Goal: Find specific page/section: Find specific page/section

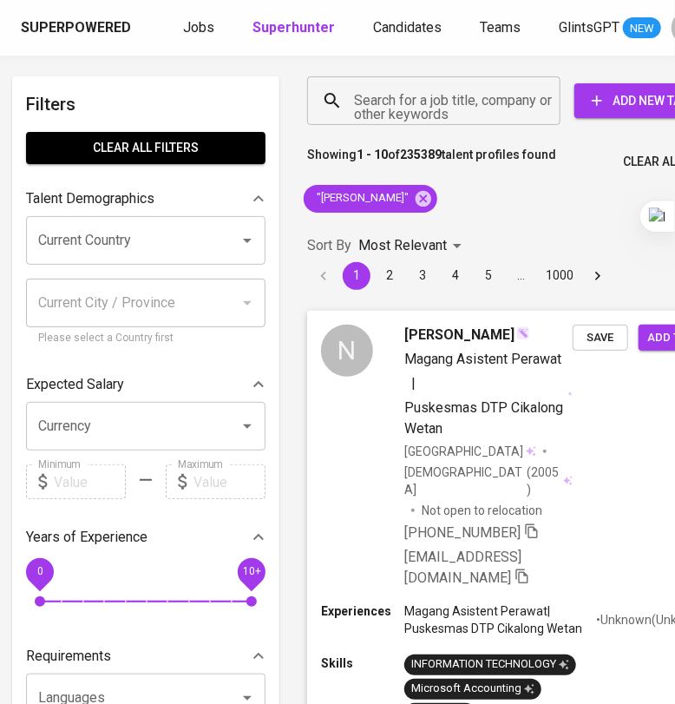
scroll to position [0, 78]
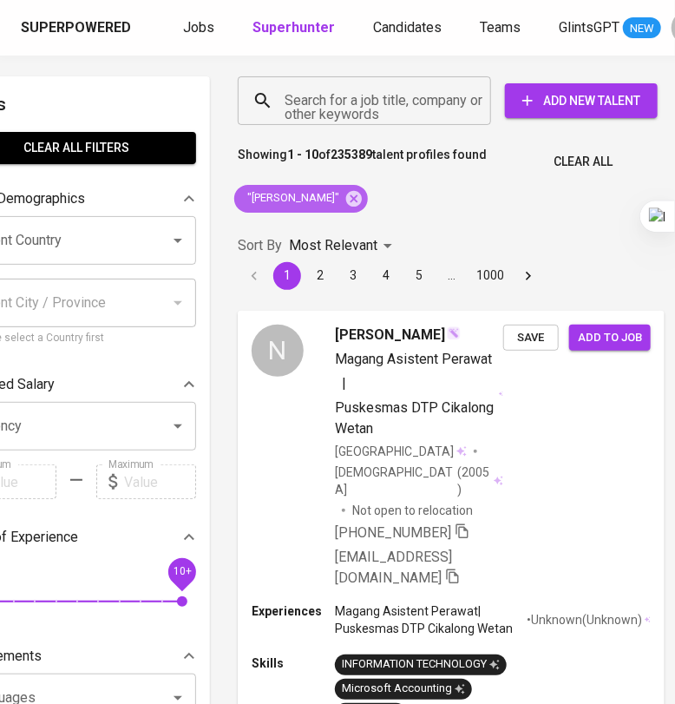
click at [346, 199] on icon at bounding box center [354, 198] width 16 height 16
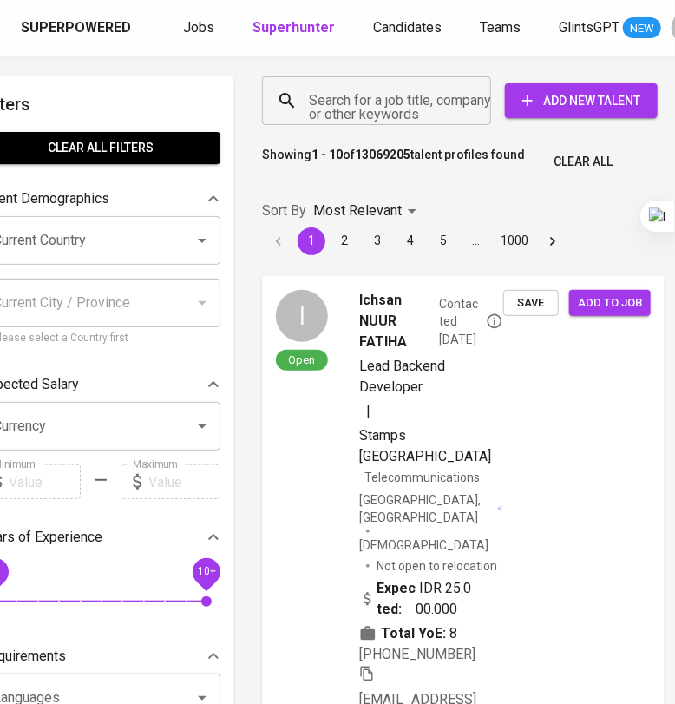
scroll to position [0, 51]
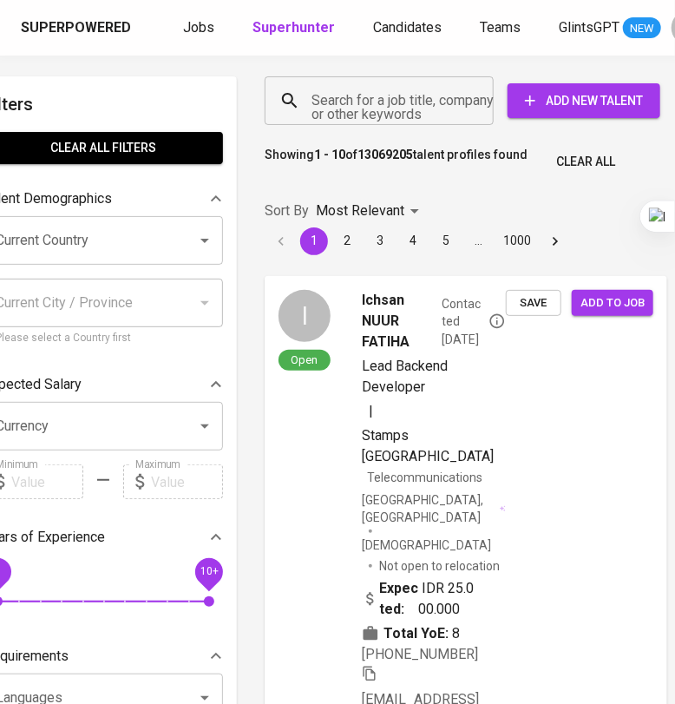
click at [349, 110] on input "Search for a job title, company or other keywords" at bounding box center [383, 100] width 153 height 33
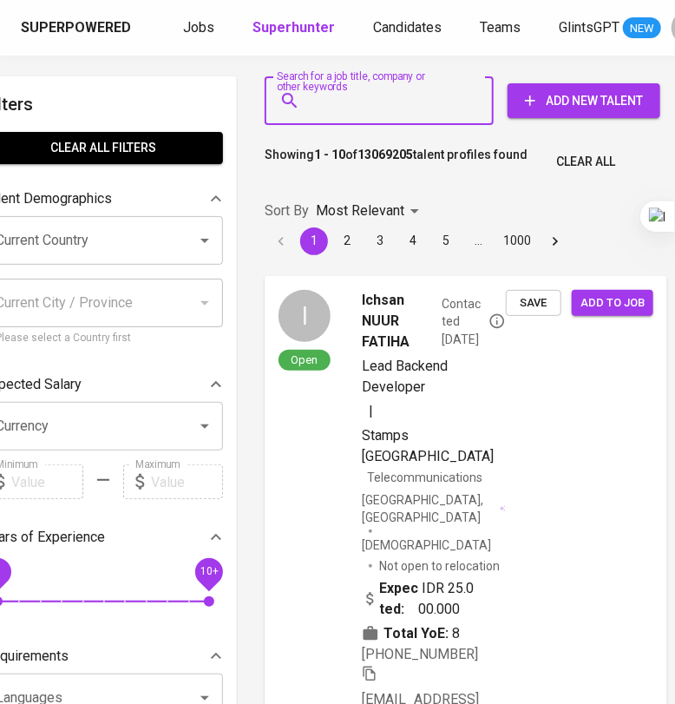
paste input "Salsabila Fauza Isna"
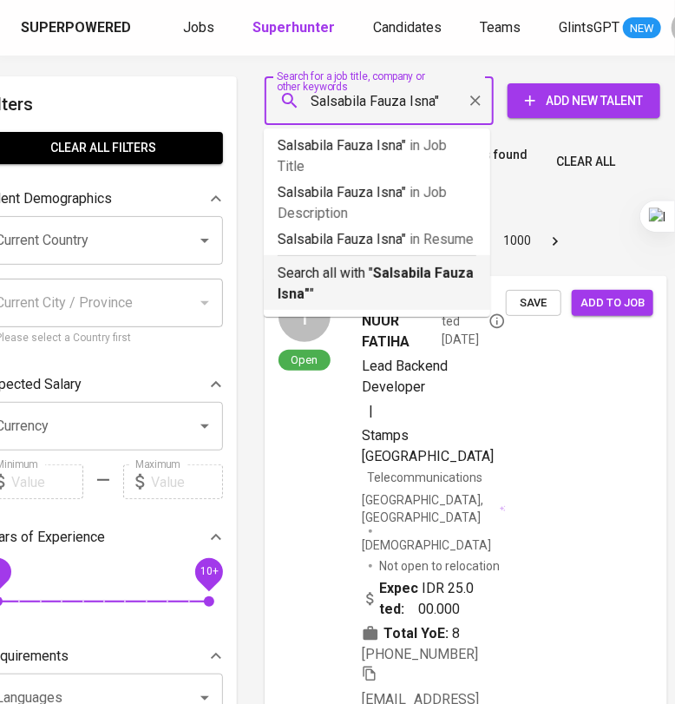
type input ""Salsabila Fauza Isna""
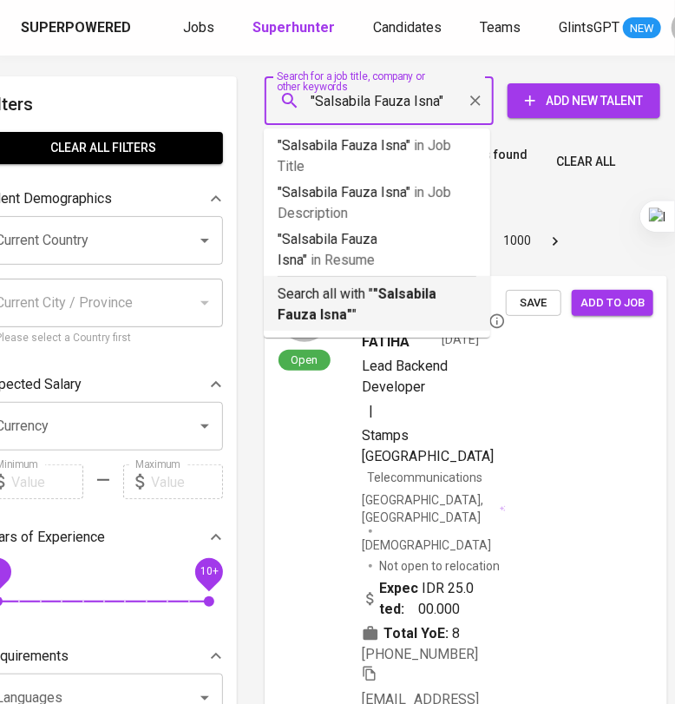
click at [367, 297] on p "Search all with " "Salsabila Fauza Isna" "" at bounding box center [377, 305] width 199 height 42
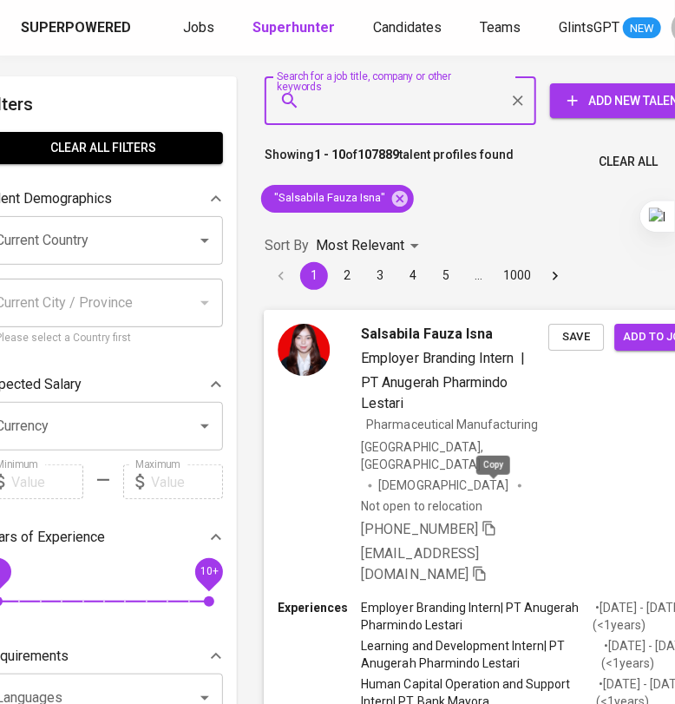
click at [491, 520] on icon "button" at bounding box center [490, 528] width 16 height 16
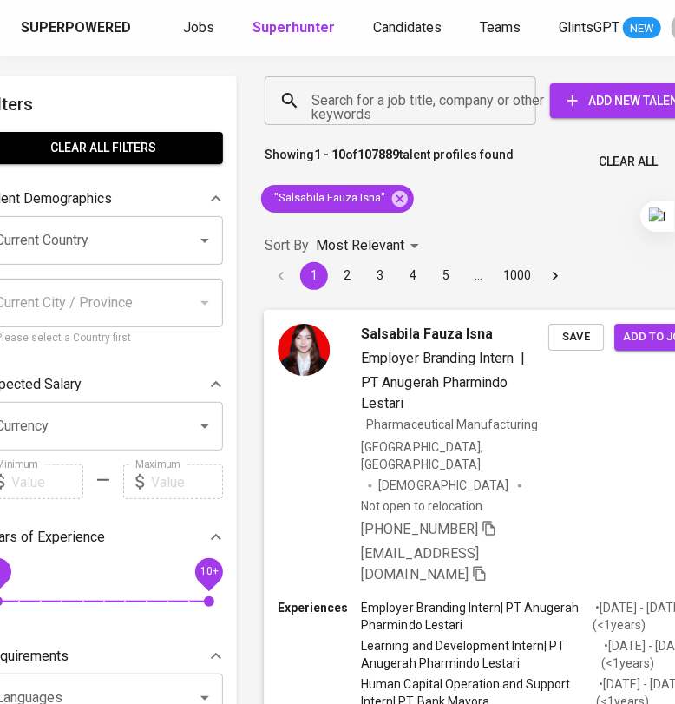
scroll to position [0, 95]
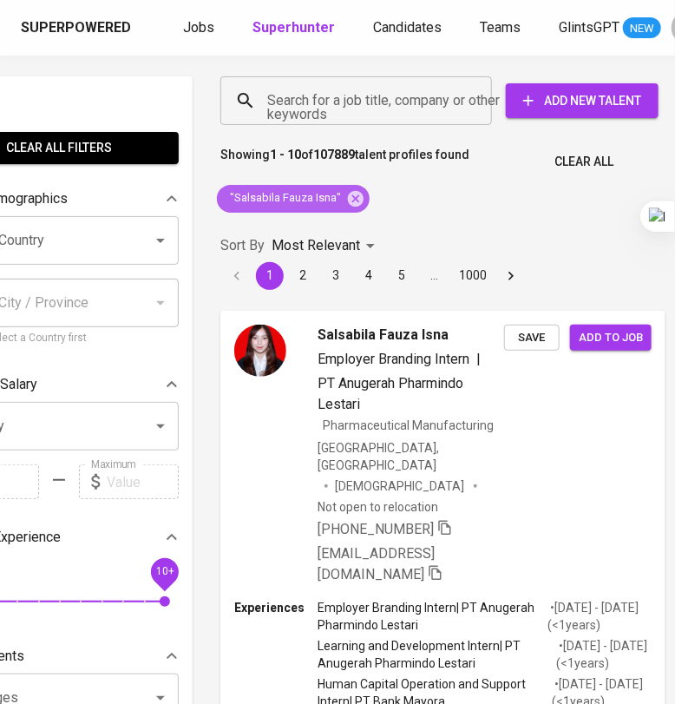
drag, startPoint x: 349, startPoint y: 196, endPoint x: 399, endPoint y: 67, distance: 138.8
click at [352, 197] on icon at bounding box center [355, 198] width 19 height 19
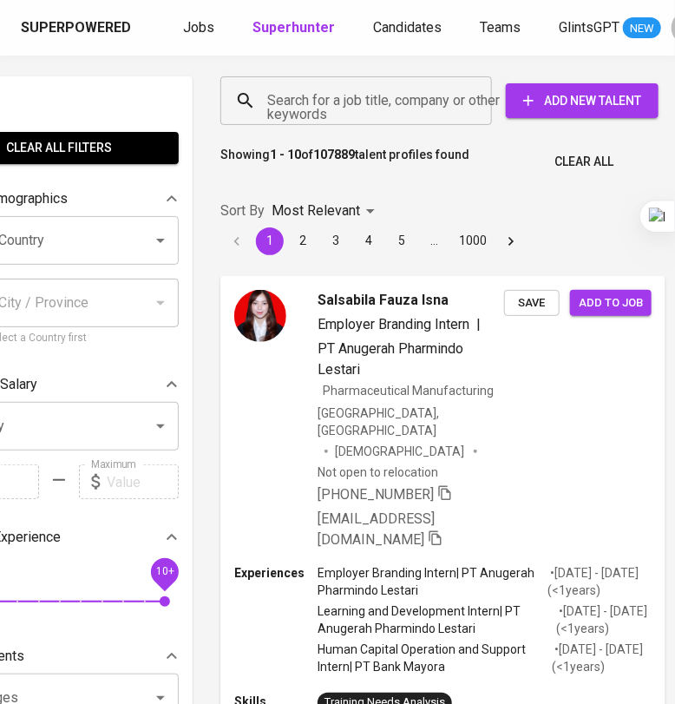
click at [413, 106] on input "Search for a job title, company or other keywords" at bounding box center [360, 100] width 195 height 33
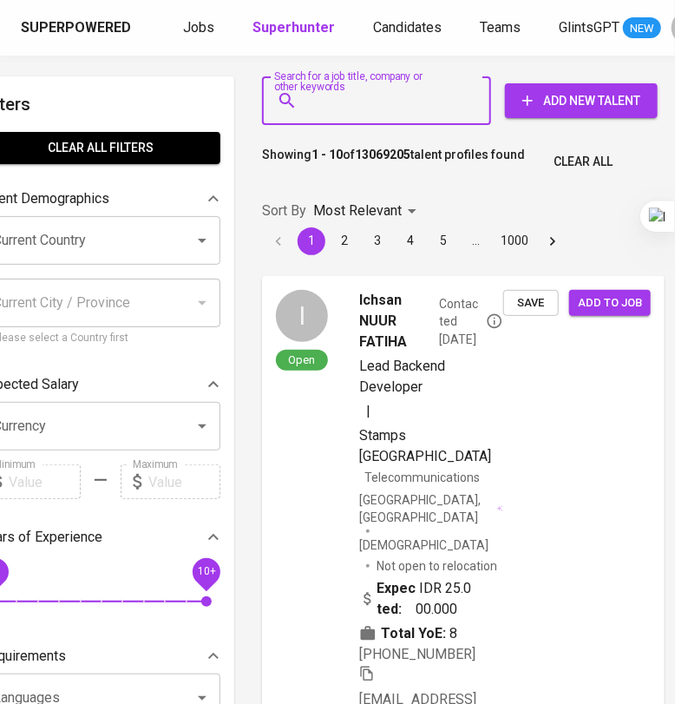
scroll to position [0, 51]
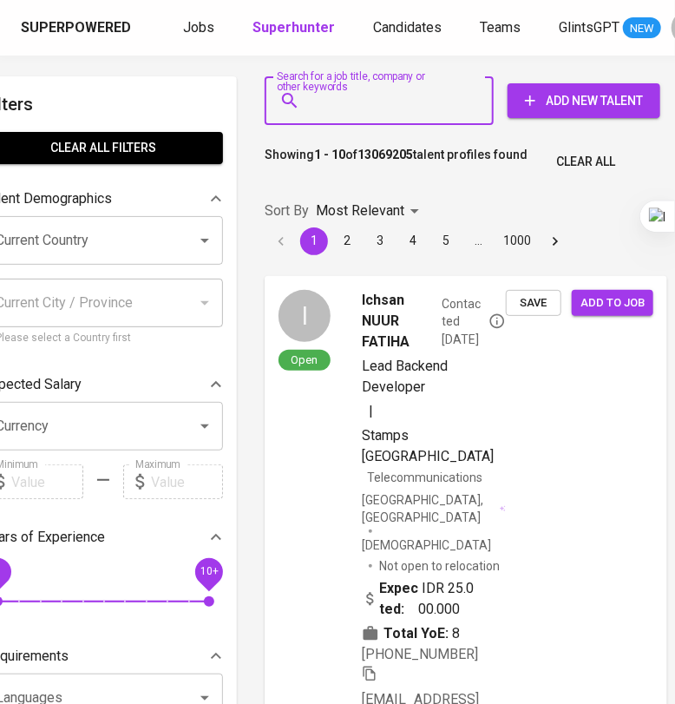
click at [413, 106] on input "Search for a job title, company or other keywords" at bounding box center [383, 100] width 153 height 33
paste input "[EMAIL_ADDRESS][DOMAIN_NAME]"
type input "[EMAIL_ADDRESS][DOMAIN_NAME]"
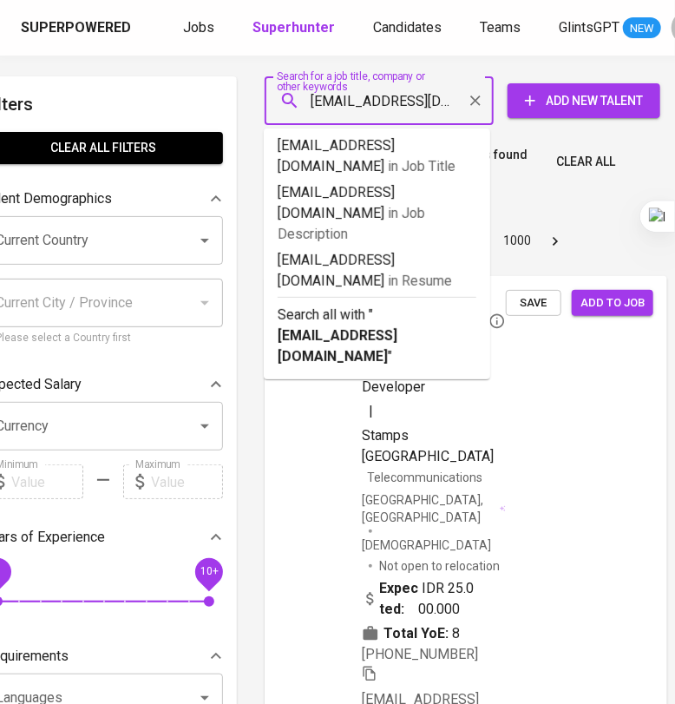
scroll to position [0, 25]
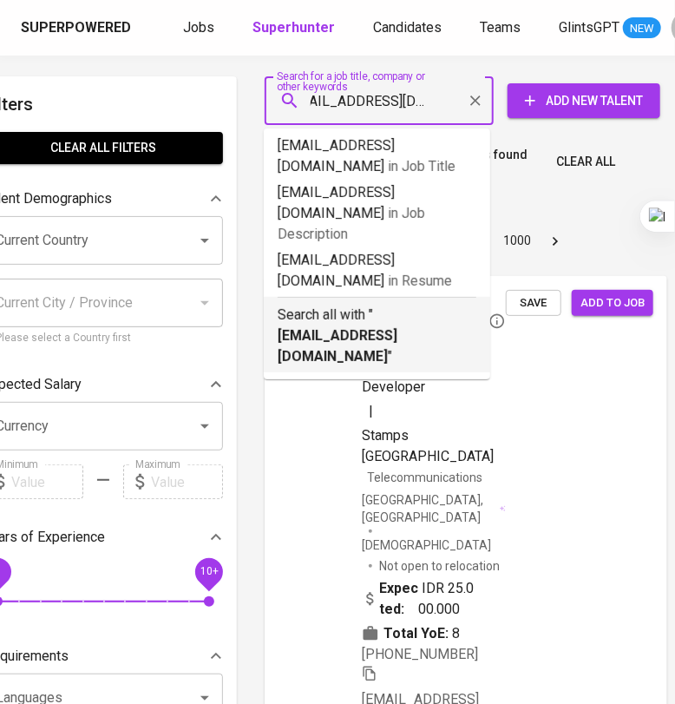
click at [437, 305] on p "Search all with " [EMAIL_ADDRESS][DOMAIN_NAME] "" at bounding box center [377, 336] width 199 height 62
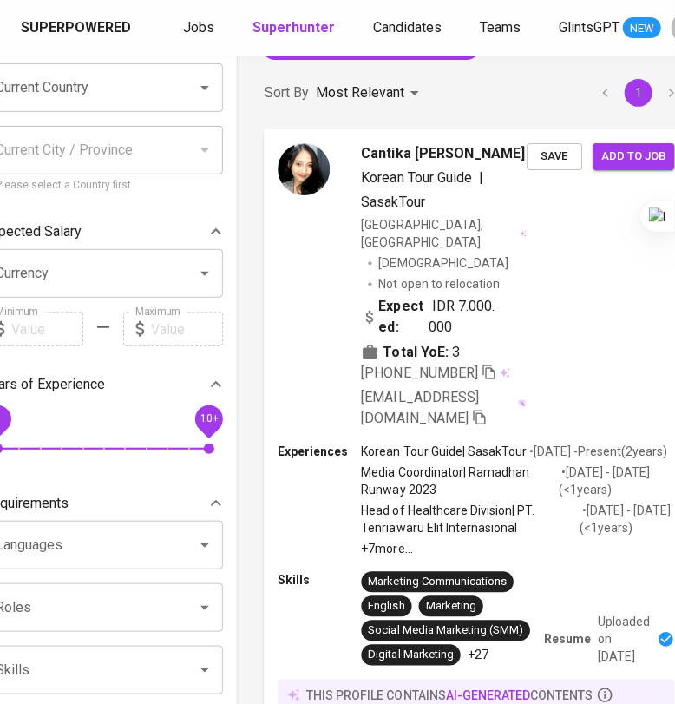
scroll to position [325, 51]
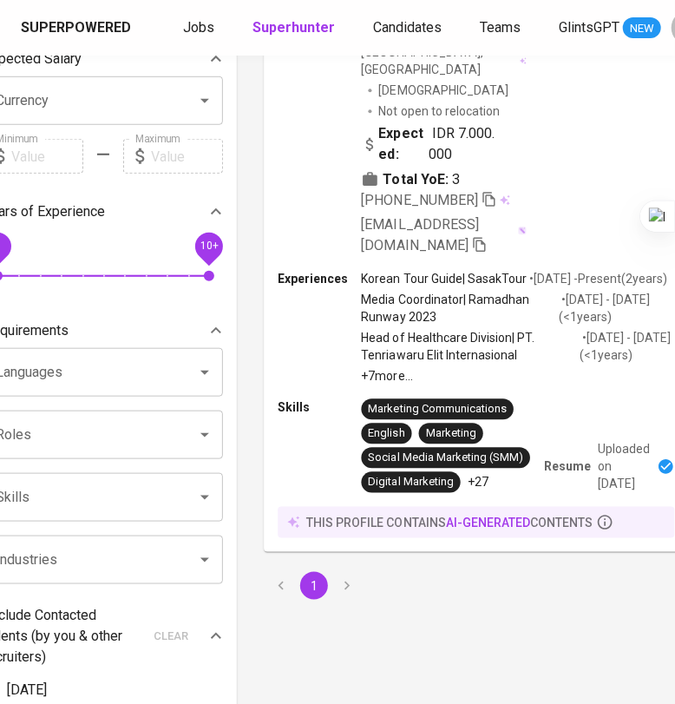
click at [482, 200] on icon "button" at bounding box center [490, 199] width 16 height 16
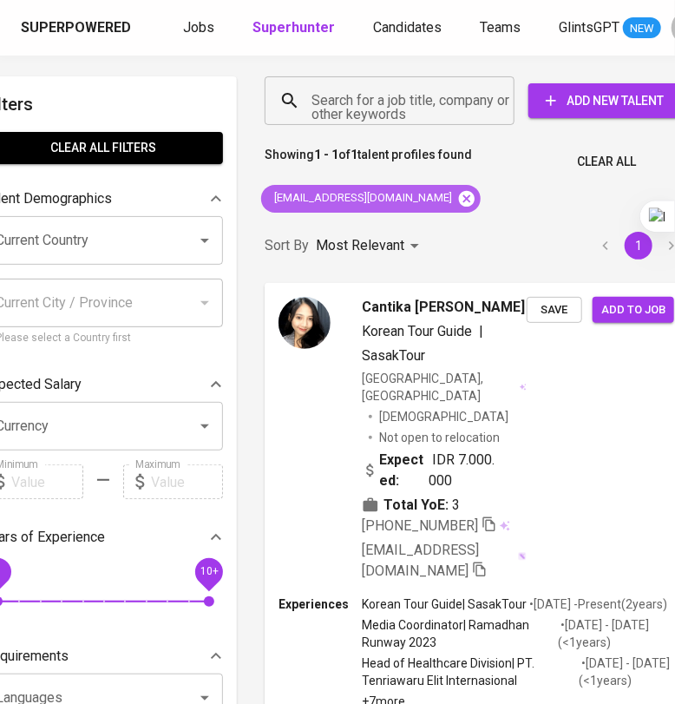
click at [457, 207] on icon at bounding box center [466, 198] width 19 height 19
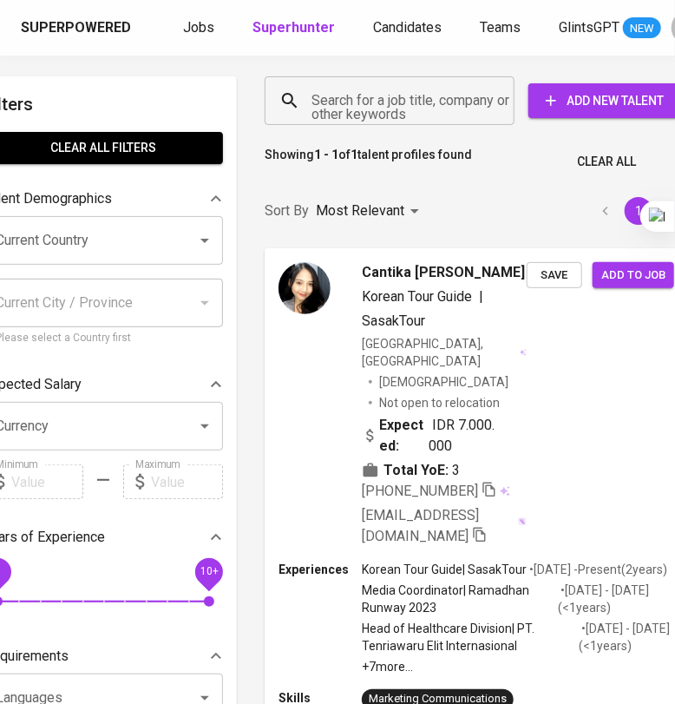
click at [391, 97] on input "Search for a job title, company or other keywords" at bounding box center [394, 100] width 174 height 33
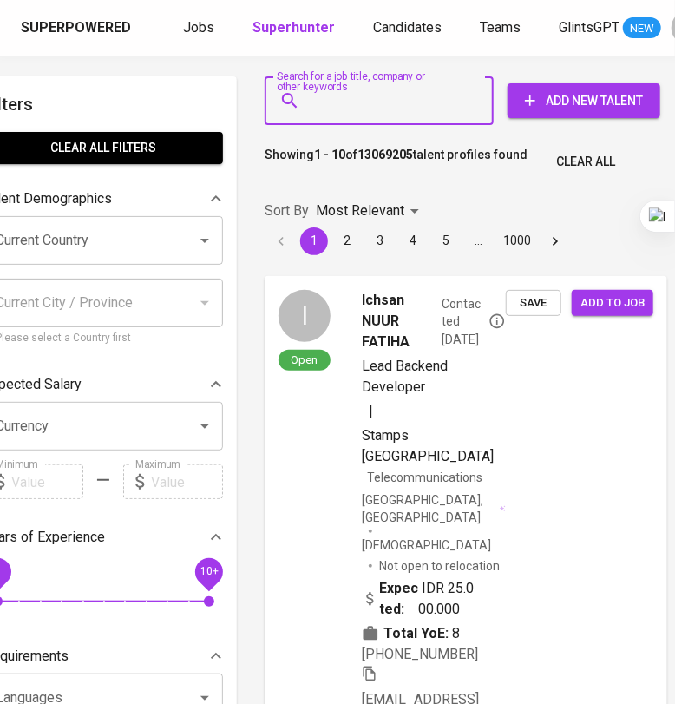
paste input "[EMAIL_ADDRESS][DOMAIN_NAME]"
type input "[EMAIL_ADDRESS][DOMAIN_NAME]"
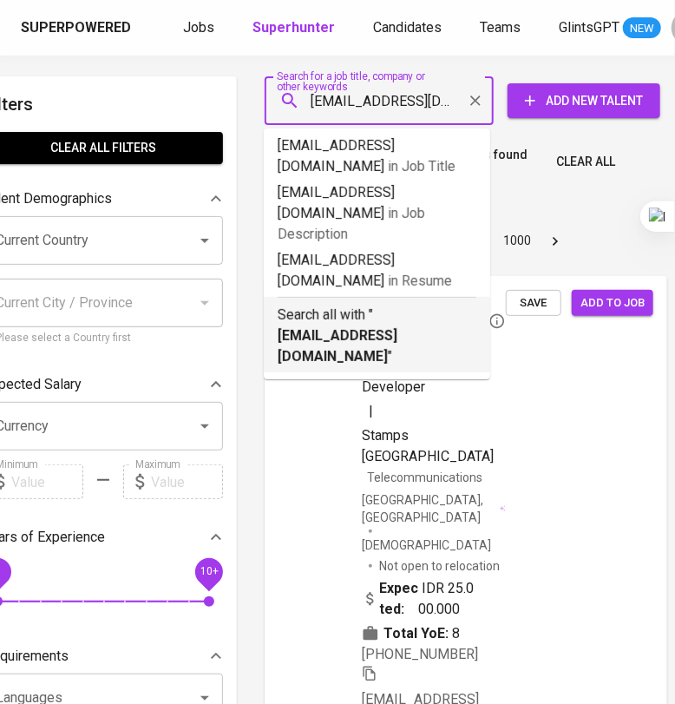
click at [391, 305] on p "Search all with " [EMAIL_ADDRESS][DOMAIN_NAME] "" at bounding box center [377, 336] width 199 height 62
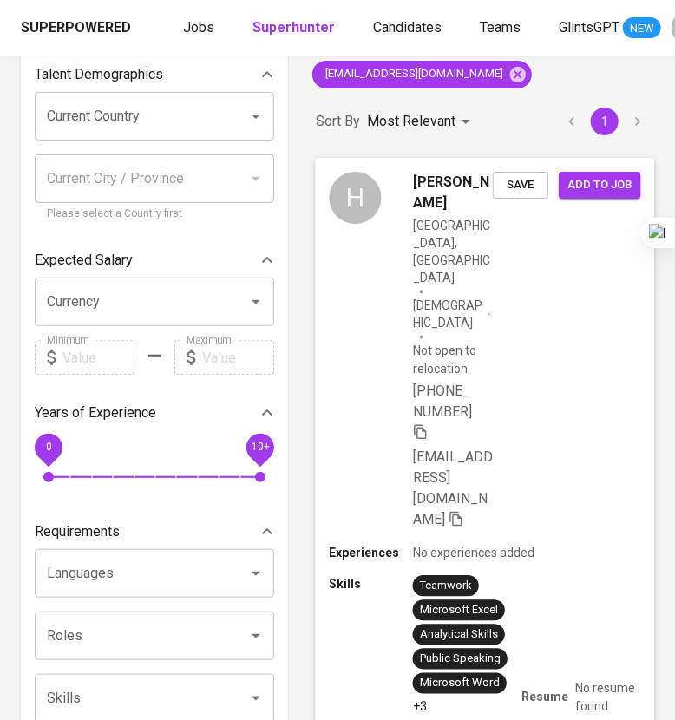
scroll to position [108, 0]
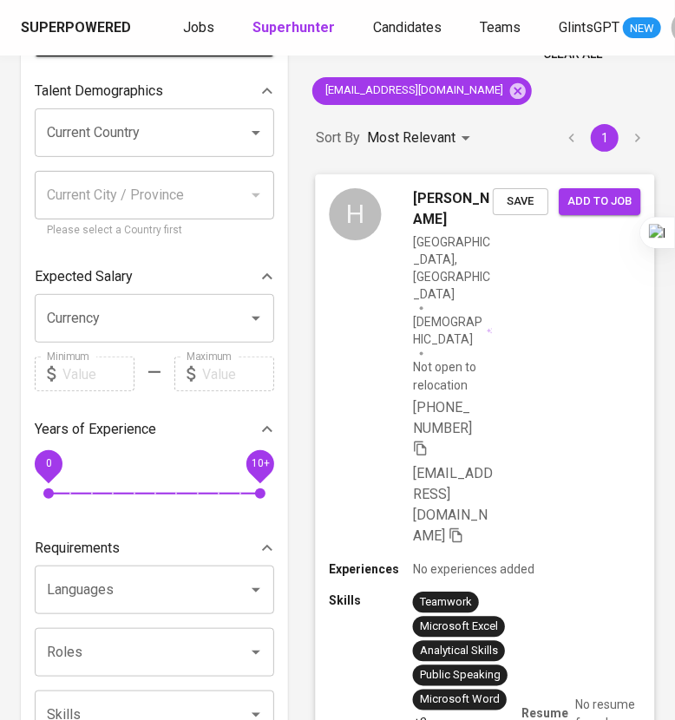
click at [421, 440] on icon "button" at bounding box center [421, 448] width 16 height 16
click at [510, 89] on icon at bounding box center [518, 90] width 16 height 16
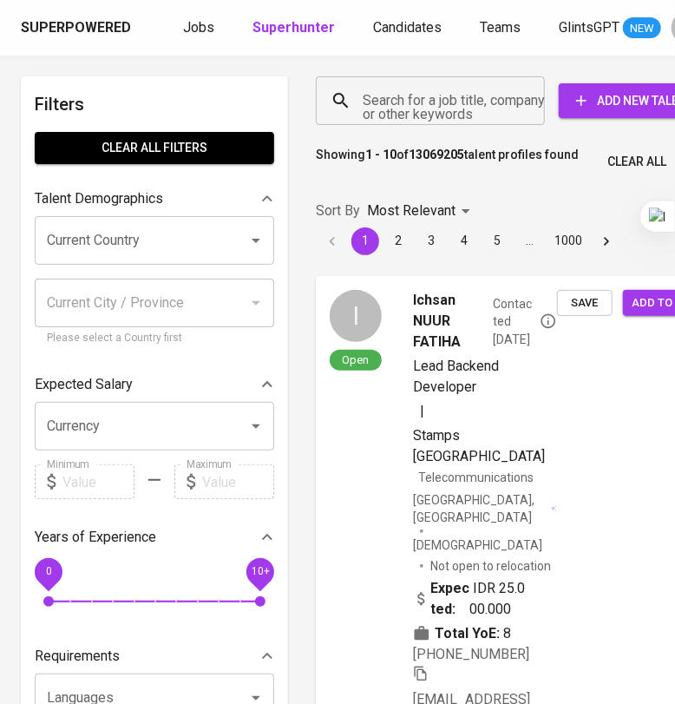
click at [428, 108] on input "Search for a job title, company or other keywords" at bounding box center [434, 100] width 153 height 33
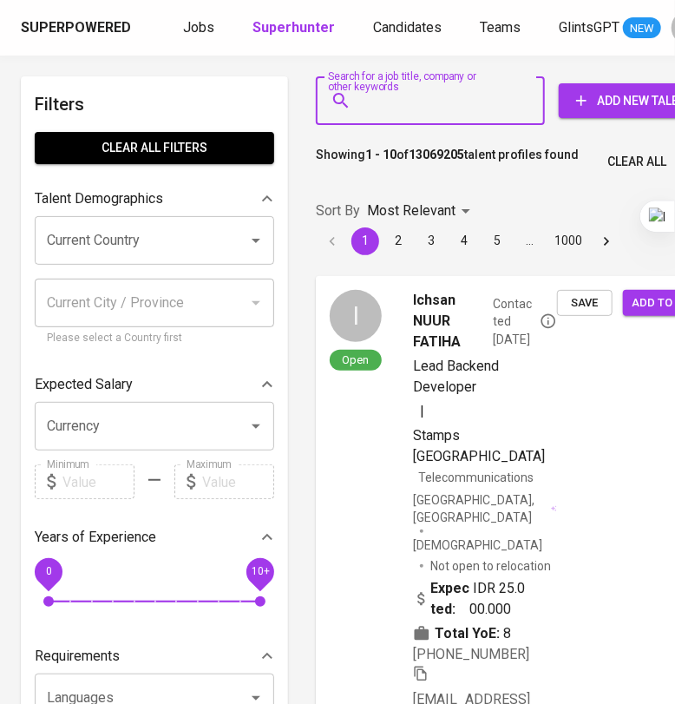
paste input "[DOMAIN_NAME][EMAIL_ADDRESS][DOMAIN_NAME]"
type input "[DOMAIN_NAME][EMAIL_ADDRESS][DOMAIN_NAME]"
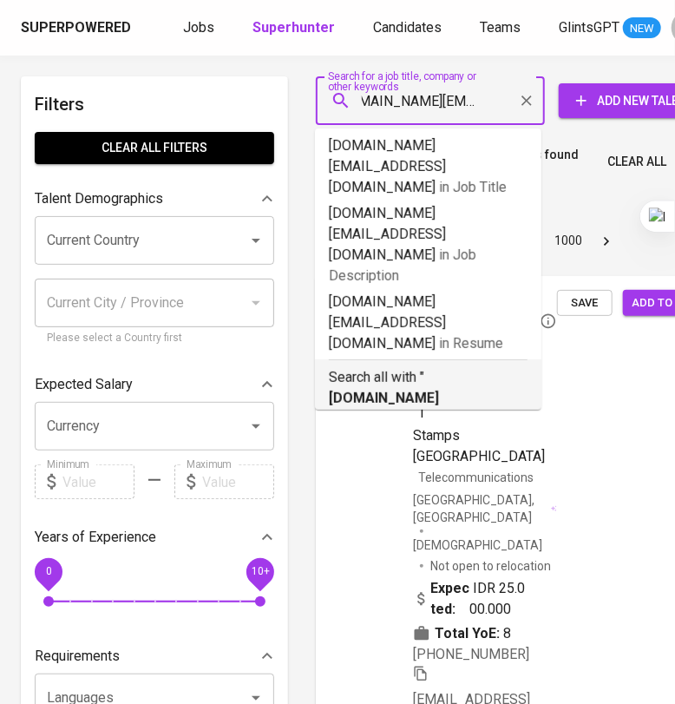
click at [424, 390] on b "[DOMAIN_NAME][EMAIL_ADDRESS][DOMAIN_NAME]" at bounding box center [389, 419] width 120 height 58
